Goal: Task Accomplishment & Management: Use online tool/utility

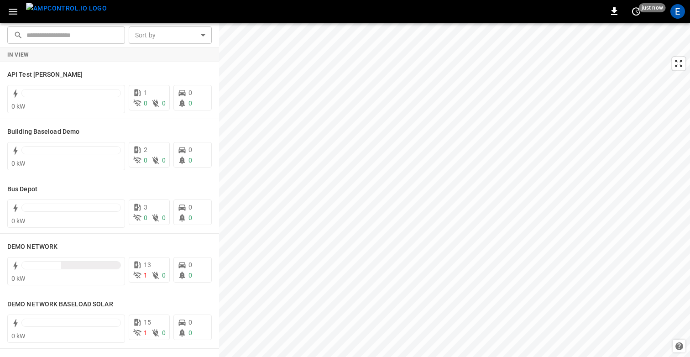
click at [13, 7] on icon "button" at bounding box center [12, 11] width 11 height 11
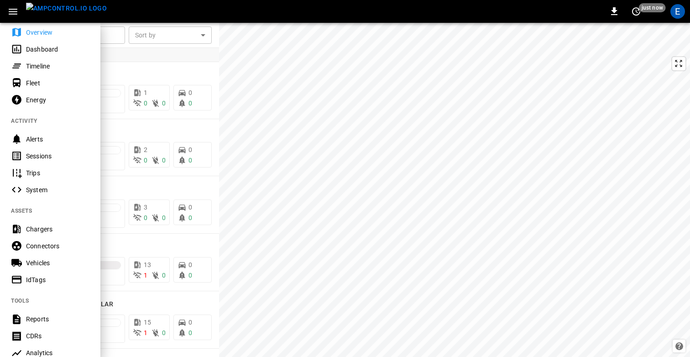
scroll to position [35, 0]
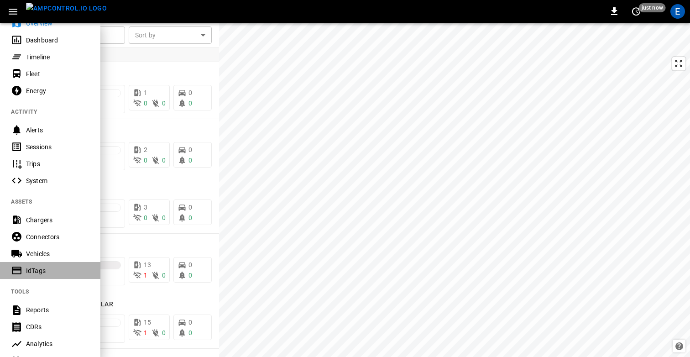
click at [37, 269] on div "IdTags" at bounding box center [57, 270] width 63 height 9
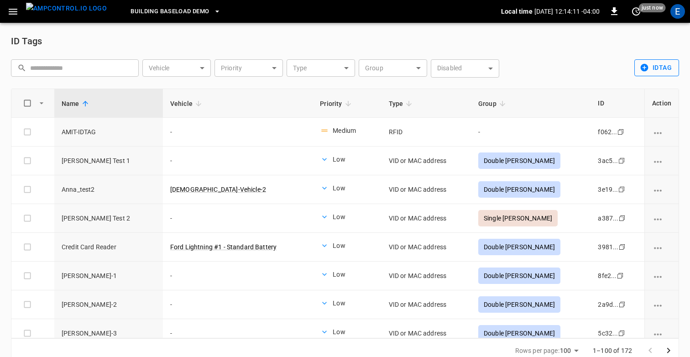
click at [641, 70] on icon "button" at bounding box center [644, 67] width 9 height 9
click at [653, 102] on li "Bulk Import" at bounding box center [659, 102] width 48 height 15
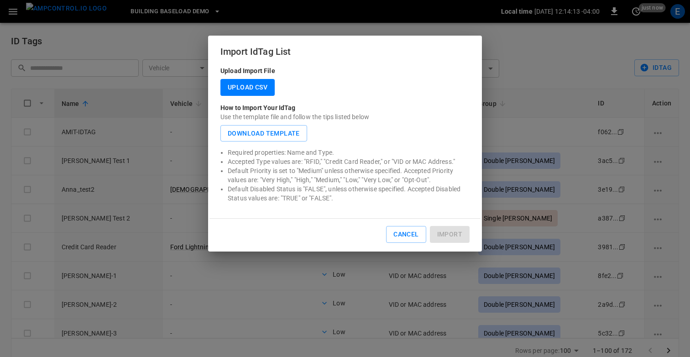
click at [256, 90] on label "Upload CSV" at bounding box center [247, 87] width 54 height 17
click at [0, 0] on input "Upload CSV" at bounding box center [0, 0] width 0 height 0
click at [309, 74] on p "Upload Import File" at bounding box center [344, 70] width 249 height 9
click at [250, 86] on label "Upload CSV" at bounding box center [247, 87] width 54 height 17
click at [0, 0] on input "Upload CSV" at bounding box center [0, 0] width 0 height 0
